Goal: Task Accomplishment & Management: Use online tool/utility

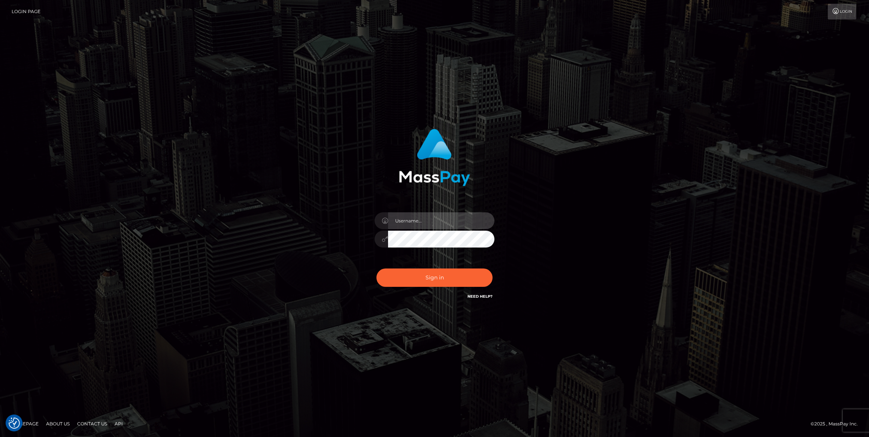
type input "bengreen"
click at [441, 282] on div "Sign in Need Help?" at bounding box center [434, 280] width 131 height 33
type input "bengreen"
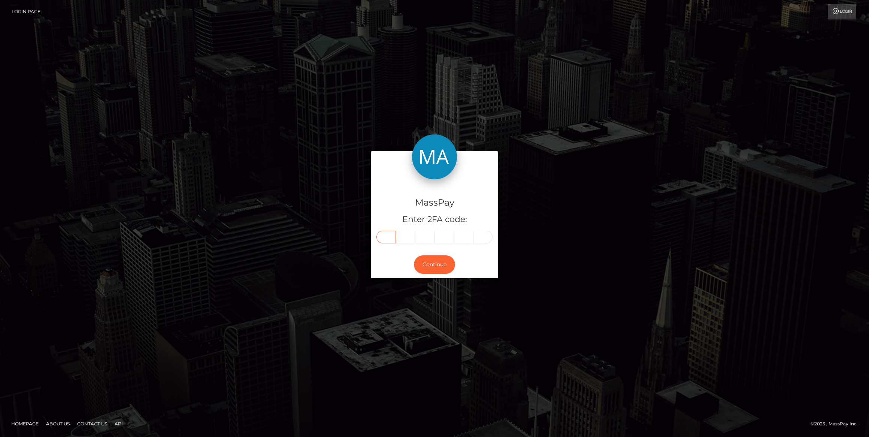
paste input "1"
type input "1"
type input "2"
type input "4"
type input "9"
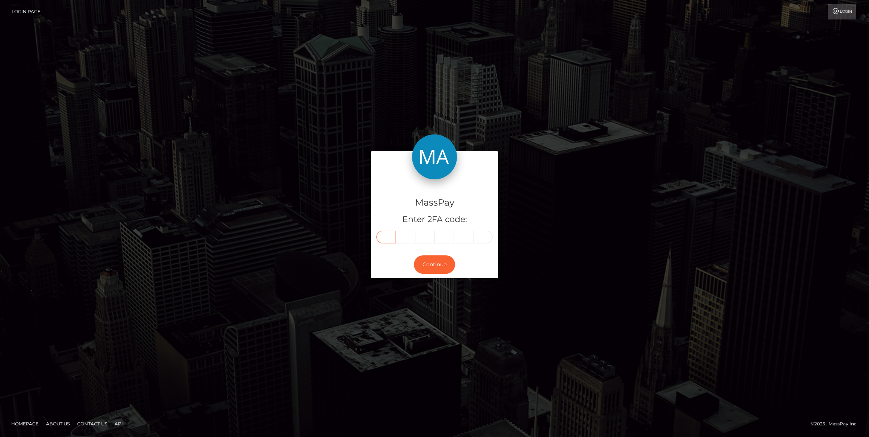
type input "2"
type input "0"
click at [443, 266] on button "Continue" at bounding box center [434, 264] width 41 height 18
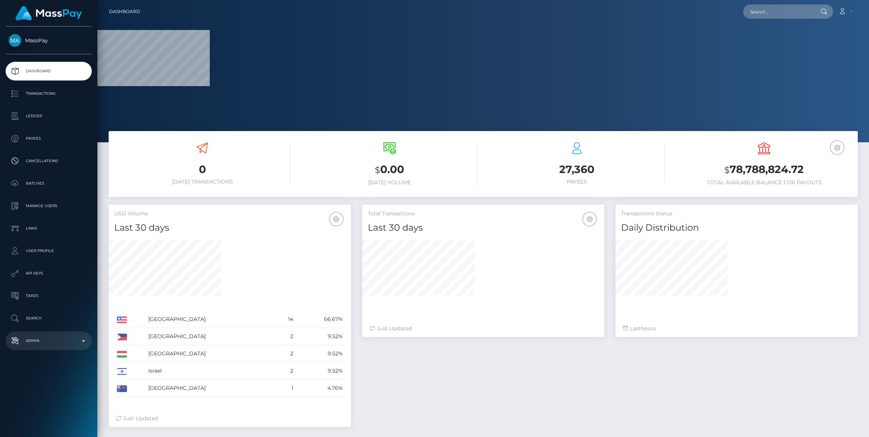
click at [34, 342] on p "Admin" at bounding box center [49, 340] width 80 height 11
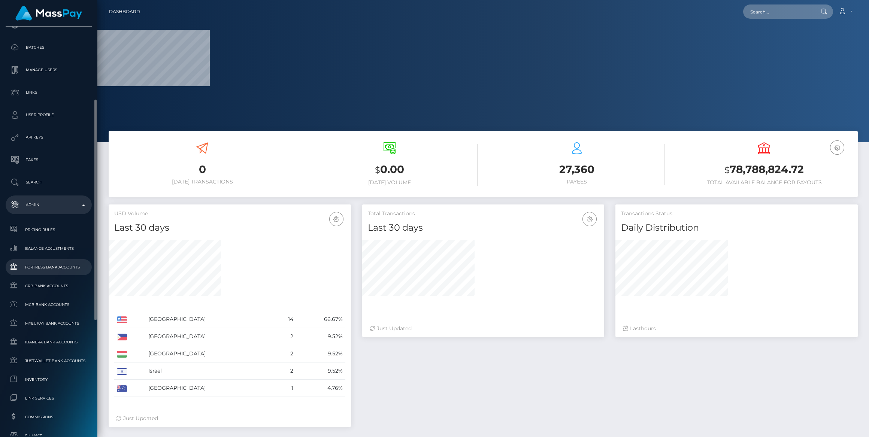
select select
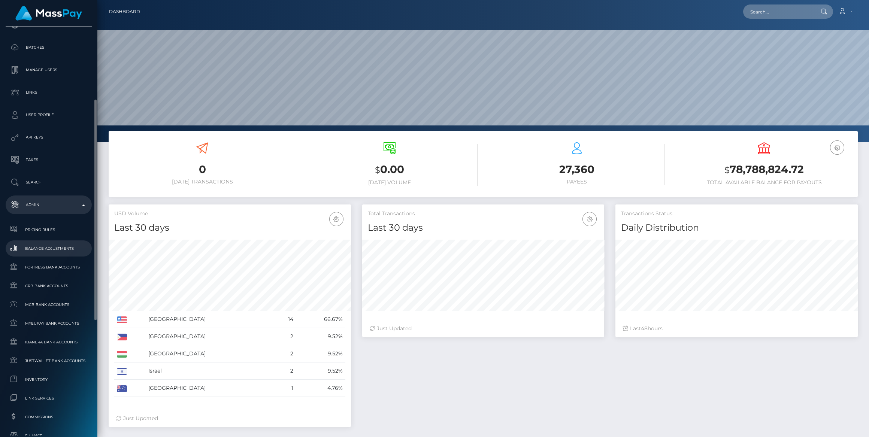
scroll to position [132, 242]
click at [33, 249] on span "Balance Adjustments" at bounding box center [49, 248] width 80 height 9
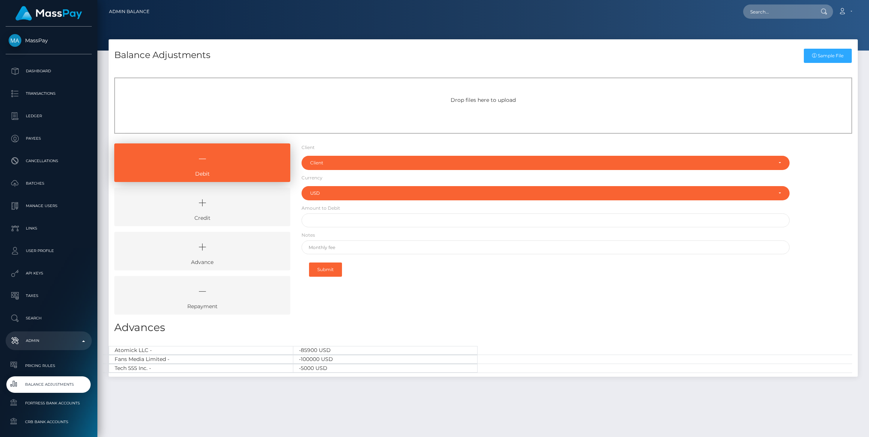
select select "USD"
click at [176, 192] on icon at bounding box center [202, 203] width 159 height 22
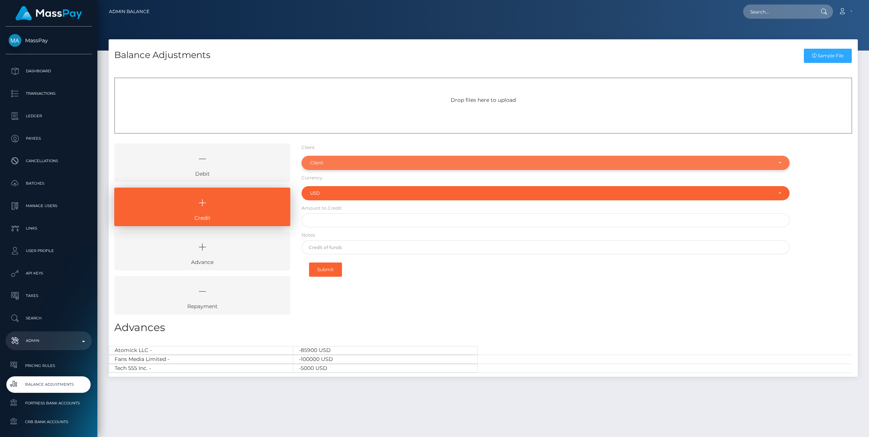
click at [314, 159] on div "Client" at bounding box center [545, 163] width 488 height 14
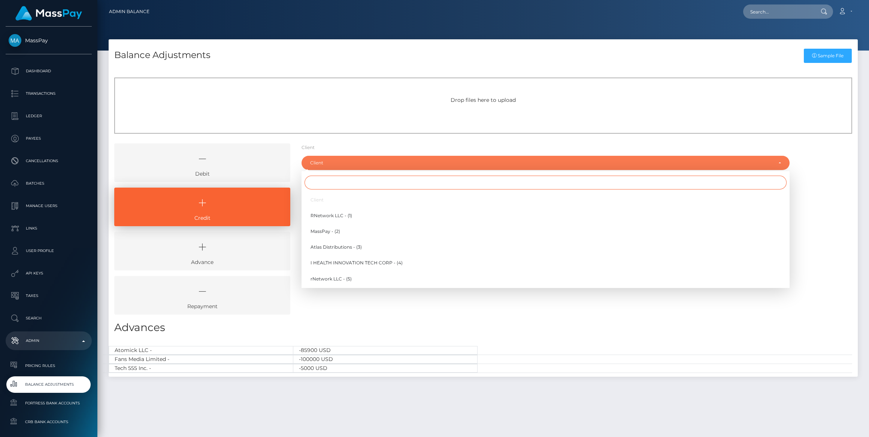
click at [328, 177] on input "Search" at bounding box center [545, 183] width 482 height 14
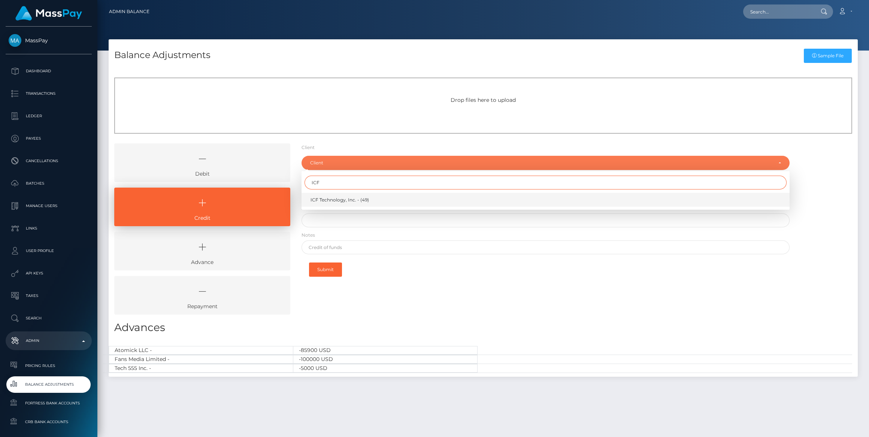
type input "ICF"
click at [339, 200] on span "ICF Technology, Inc. - (49)" at bounding box center [339, 200] width 58 height 7
select select "49"
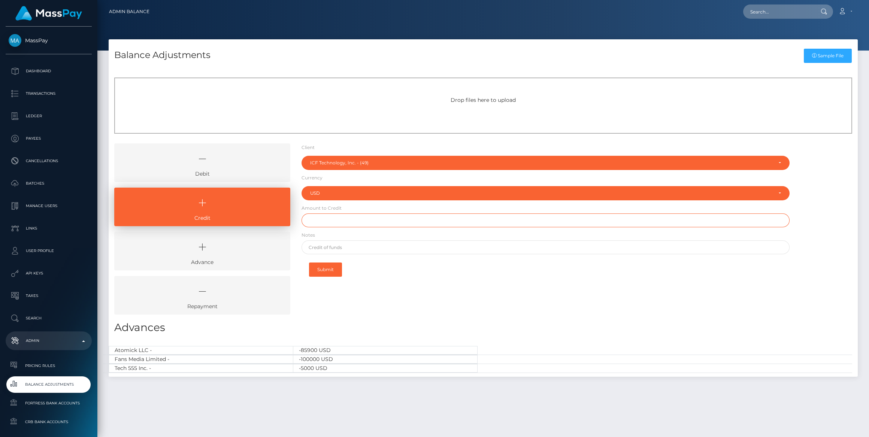
click at [340, 221] on input "text" at bounding box center [545, 220] width 488 height 14
paste input "350,000.00"
type input "$350,000.00"
click at [330, 248] on input "text" at bounding box center [545, 247] width 488 height 14
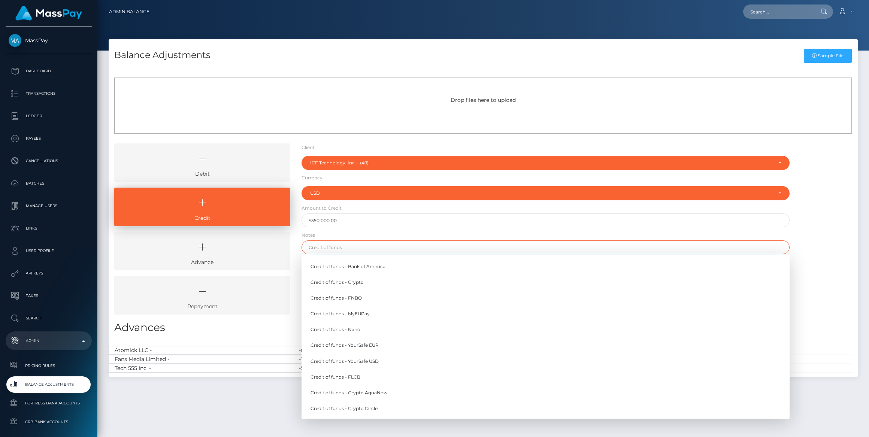
type input "Credit of funds - Nano"
click at [346, 331] on b "Credit of funds - Nano" at bounding box center [335, 330] width 51 height 6
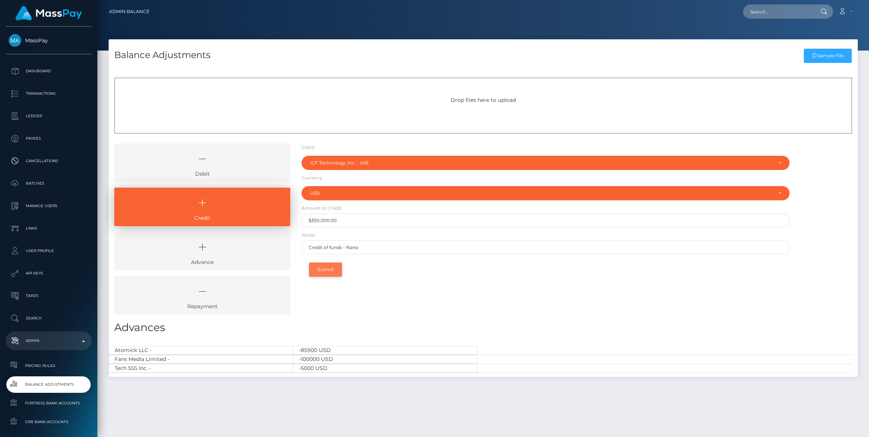
click at [333, 270] on button "Submit" at bounding box center [325, 270] width 33 height 14
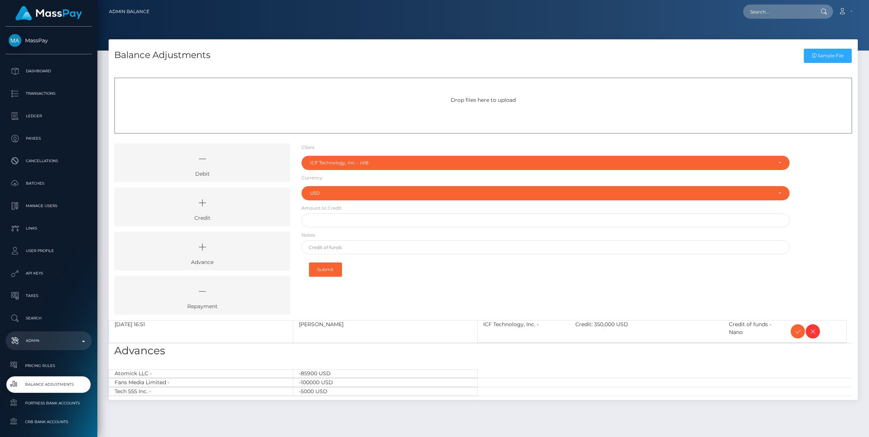
select select "49"
select select "USD"
click at [793, 329] on span at bounding box center [798, 331] width 14 height 14
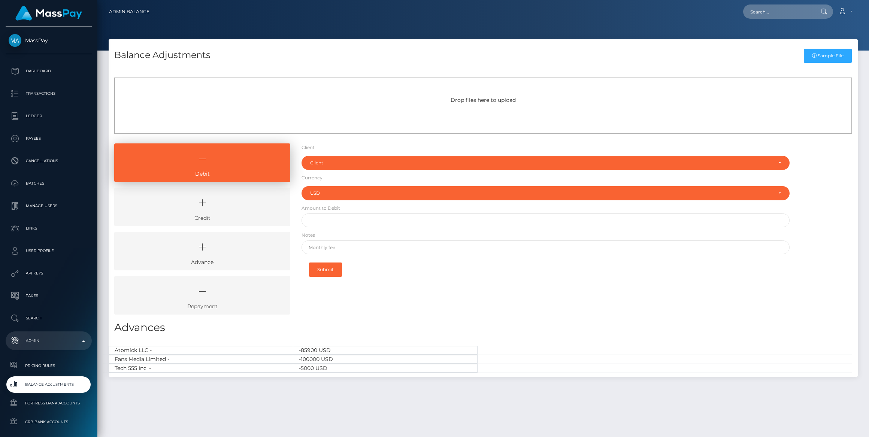
select select "USD"
click at [55, 71] on p "Dashboard" at bounding box center [49, 71] width 80 height 11
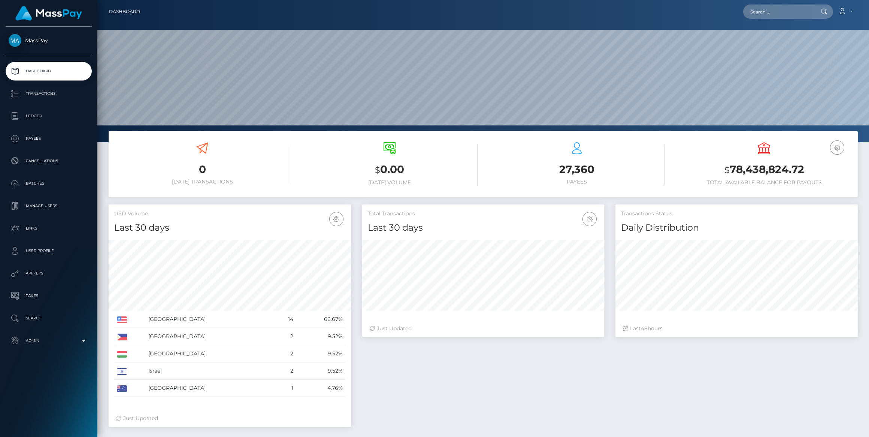
scroll to position [132, 242]
click at [34, 347] on link "Admin" at bounding box center [49, 340] width 86 height 19
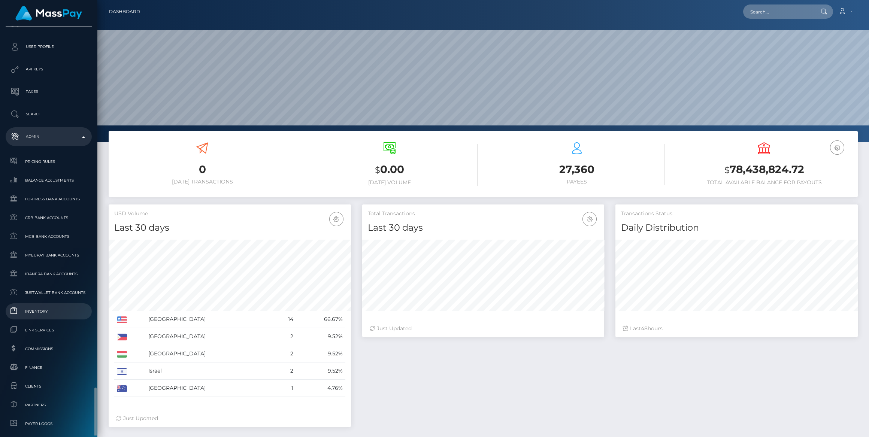
scroll to position [370, 0]
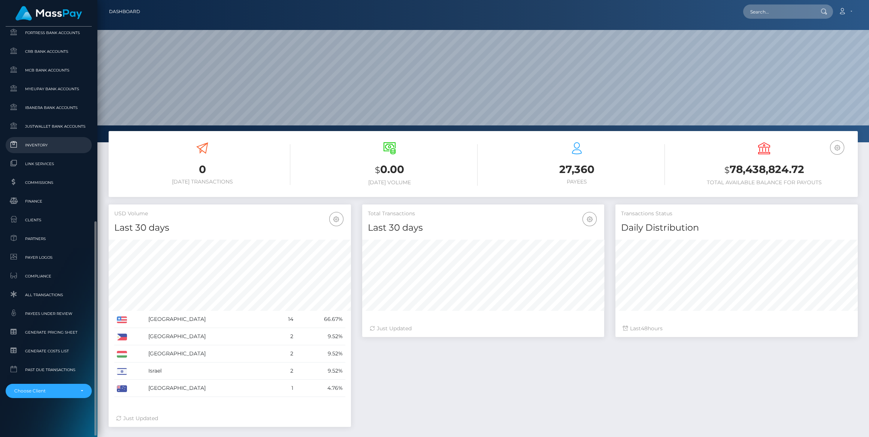
click at [49, 145] on span "Inventory" at bounding box center [49, 145] width 80 height 9
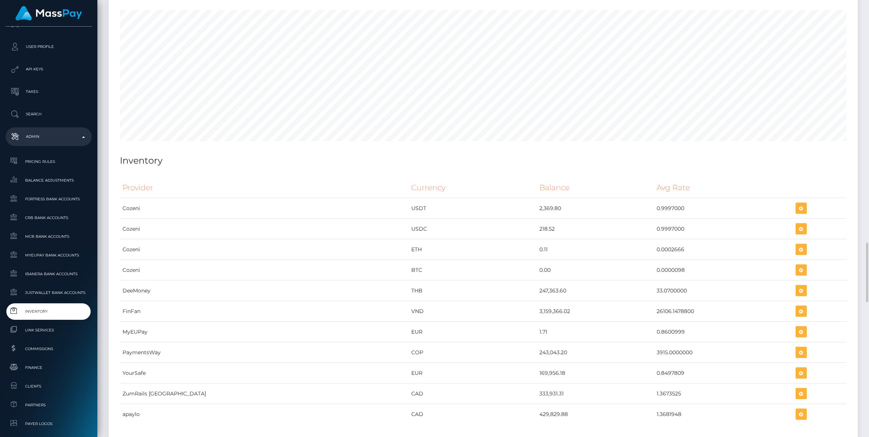
scroll to position [2456, 0]
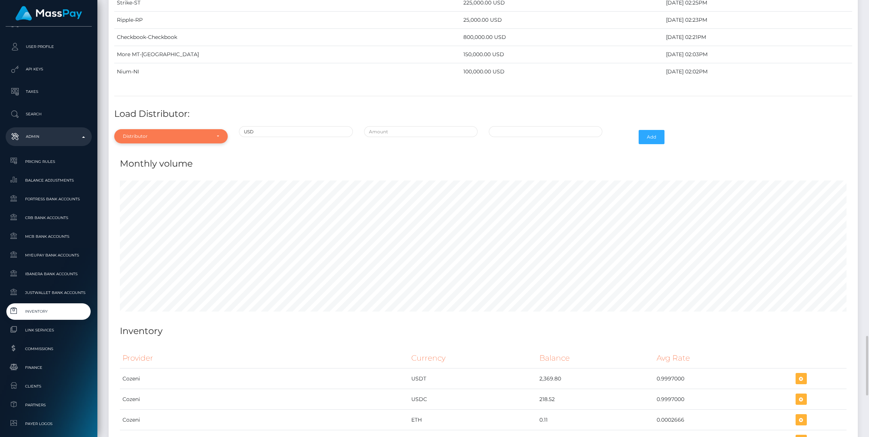
click at [160, 129] on div "Distributor" at bounding box center [170, 136] width 113 height 14
click at [165, 149] on input "Search" at bounding box center [170, 154] width 107 height 11
type input "check"
click at [166, 163] on link "Checkbook" at bounding box center [170, 170] width 113 height 14
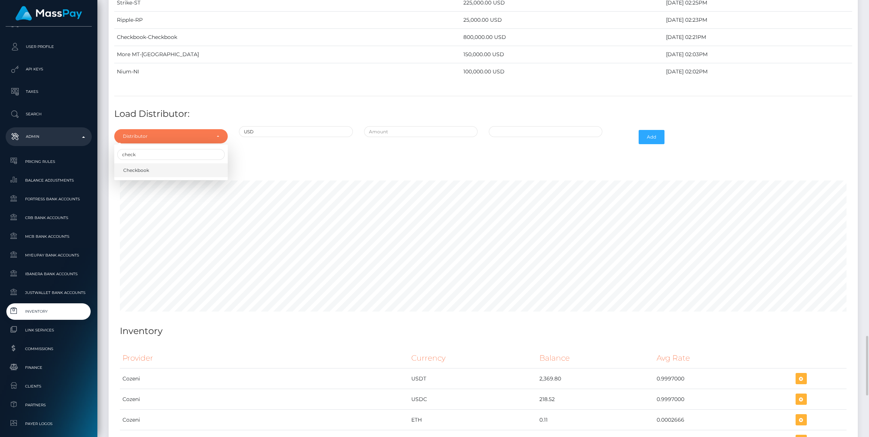
select select "7"
click at [446, 126] on input "text" at bounding box center [420, 131] width 113 height 11
type input "$500,000.0000000"
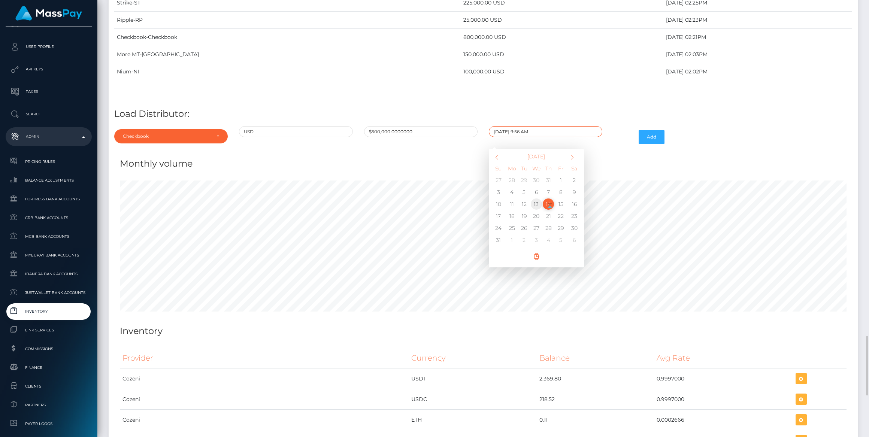
click at [533, 198] on td "13" at bounding box center [536, 204] width 12 height 12
type input "08/13/2025 9:56 AM"
click at [655, 130] on button "Add" at bounding box center [652, 137] width 26 height 14
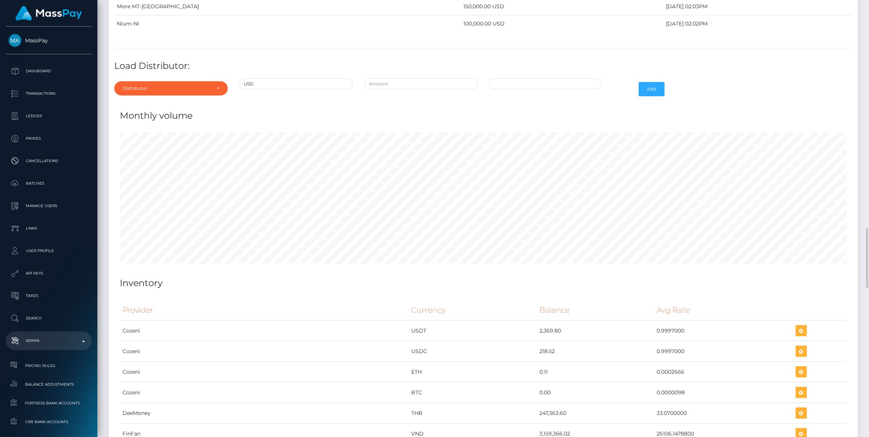
scroll to position [2367, 0]
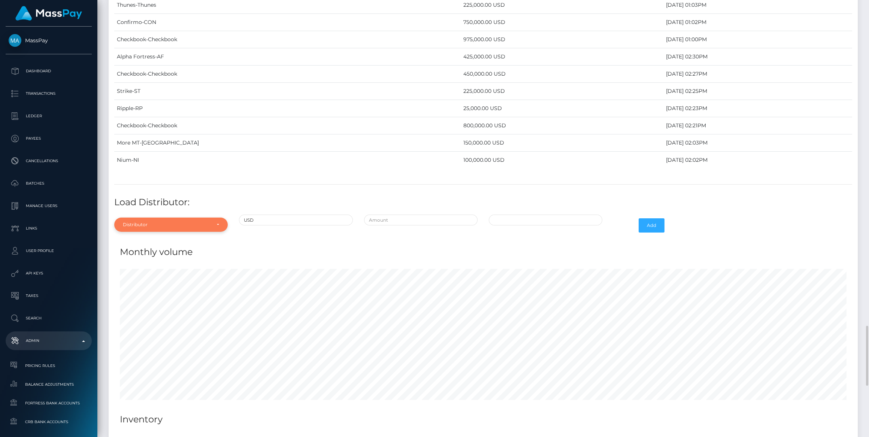
click at [134, 218] on div "Distributor" at bounding box center [170, 225] width 113 height 14
click at [131, 237] on input "Search" at bounding box center [170, 242] width 107 height 11
type input "Thun"
click at [144, 252] on link "Thunes" at bounding box center [170, 259] width 113 height 14
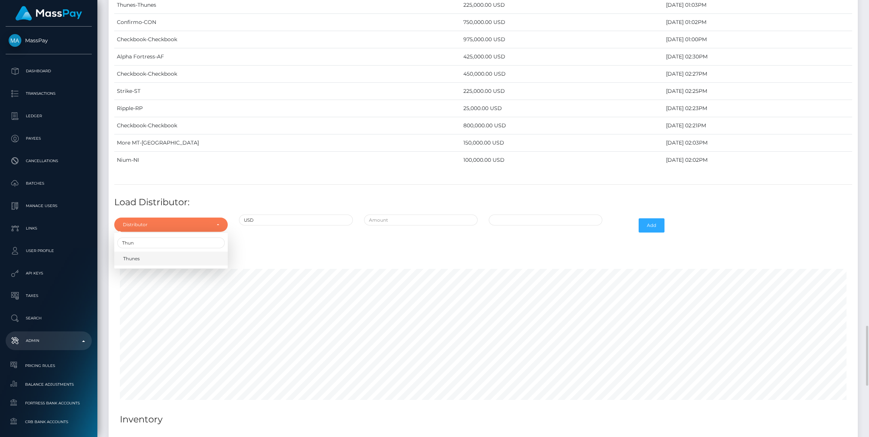
select select "13"
click at [419, 215] on input "text" at bounding box center [420, 220] width 113 height 11
type input "$150,000.0000000"
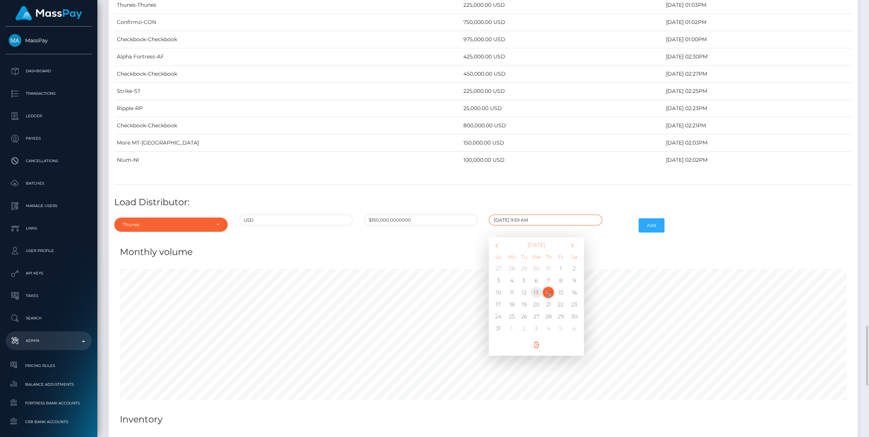
click at [537, 286] on td "13" at bounding box center [536, 292] width 12 height 12
type input "[DATE] 9:59 AM"
click at [650, 218] on button "Add" at bounding box center [652, 225] width 26 height 14
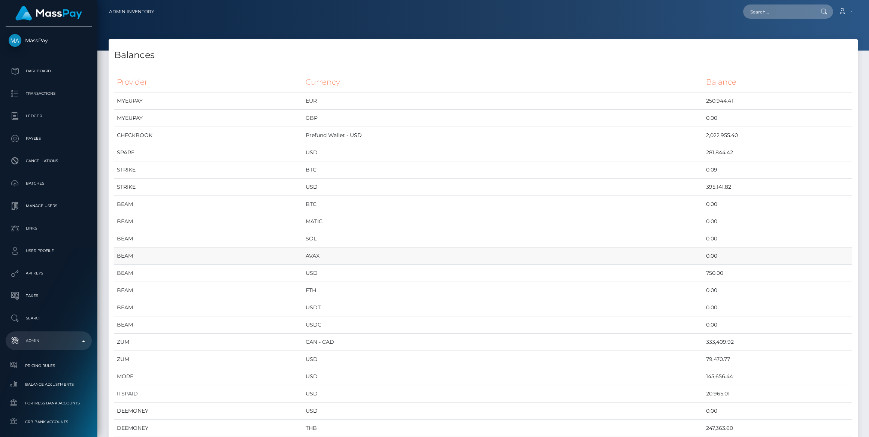
scroll to position [3149, 749]
